Goal: Find contact information: Find contact information

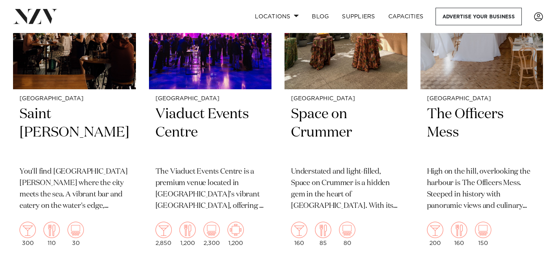
scroll to position [5086, 0]
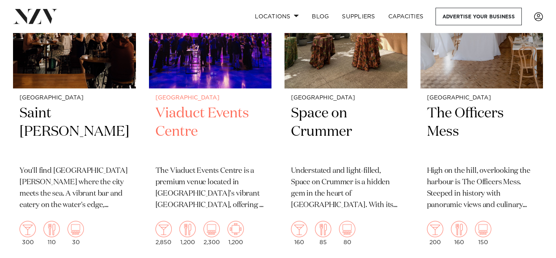
click at [216, 53] on img at bounding box center [210, 5] width 123 height 164
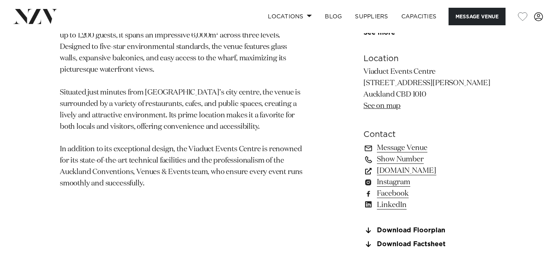
scroll to position [508, 0]
click at [379, 103] on p "Viaduct Events Centre [STREET_ADDRESS][PERSON_NAME] [GEOGRAPHIC_DATA] 1010 See …" at bounding box center [429, 89] width 133 height 46
copy p "[STREET_ADDRESS][PERSON_NAME]"
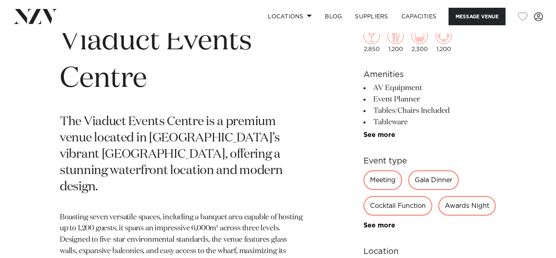
scroll to position [349, 0]
